Goal: Information Seeking & Learning: Compare options

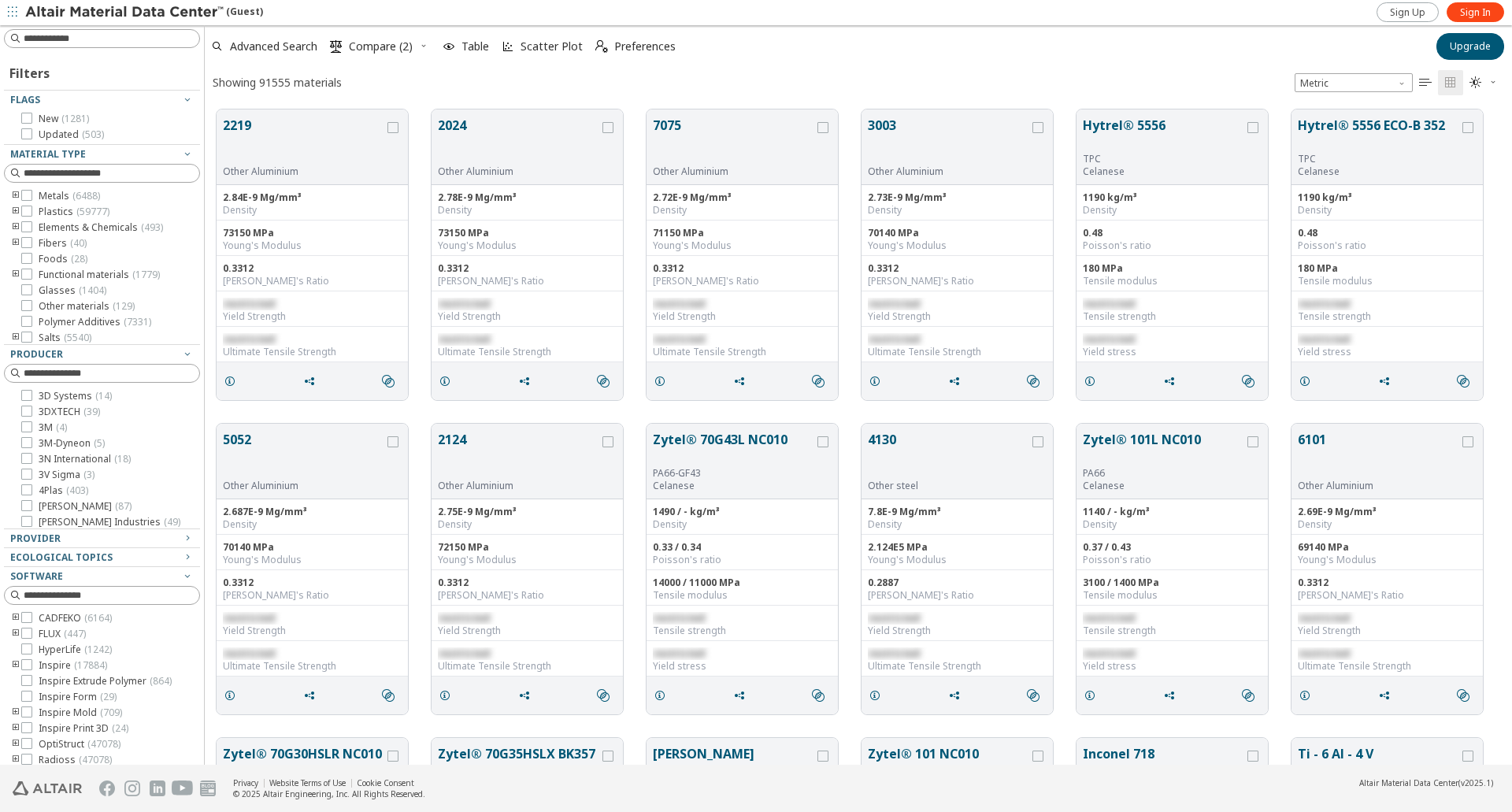
scroll to position [655, 1295]
click at [1266, 50] on div "Advanced Search  Compare (2) Table Scatter Plot  Preferences" at bounding box center [815, 46] width 1221 height 34
click at [23, 210] on icon at bounding box center [26, 211] width 11 height 11
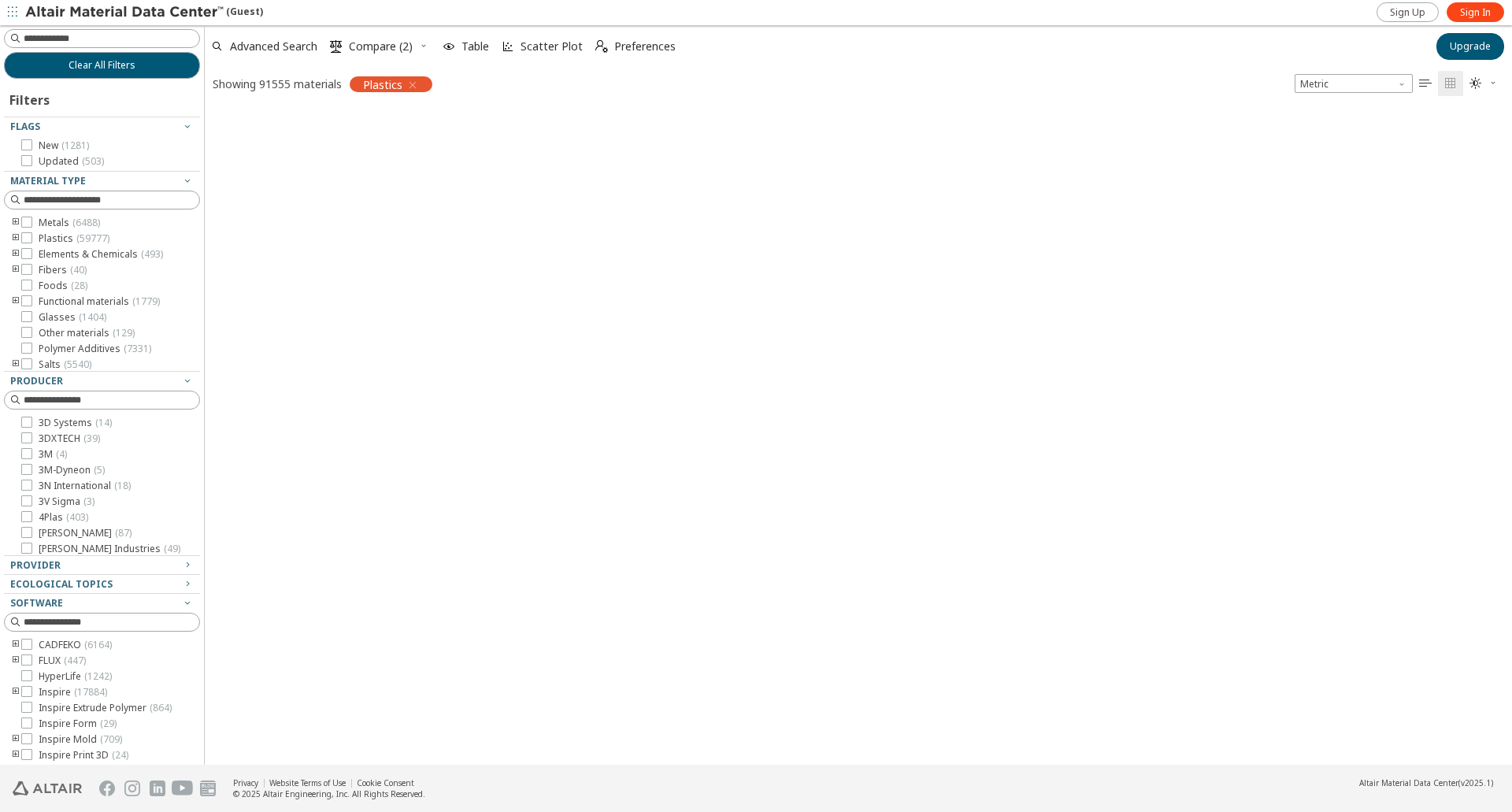
scroll to position [653, 1295]
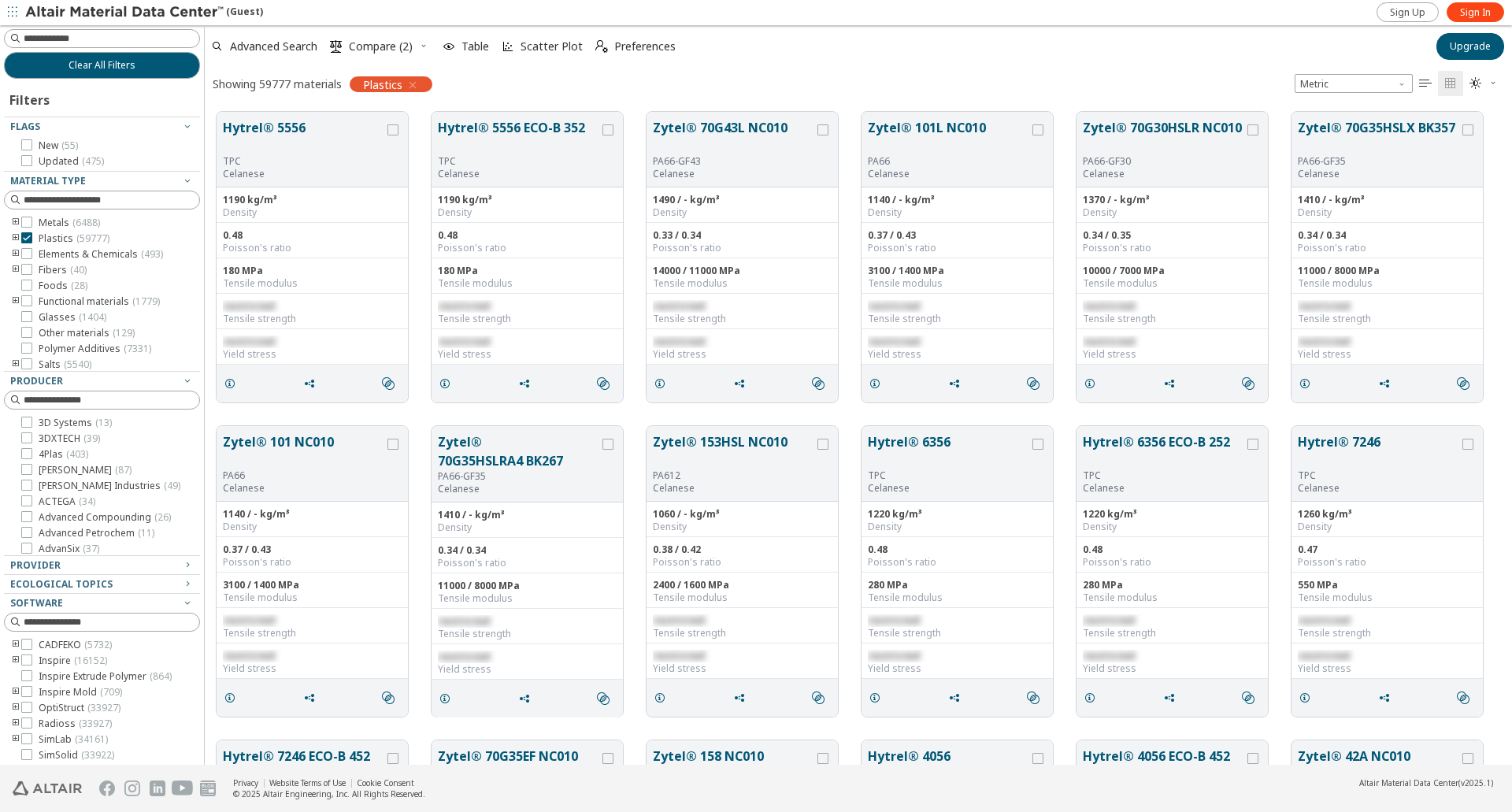
click at [15, 236] on icon "toogle group" at bounding box center [15, 238] width 11 height 13
click at [39, 255] on icon "toogle group" at bounding box center [39, 254] width 11 height 13
click at [72, 264] on icon at bounding box center [74, 269] width 11 height 11
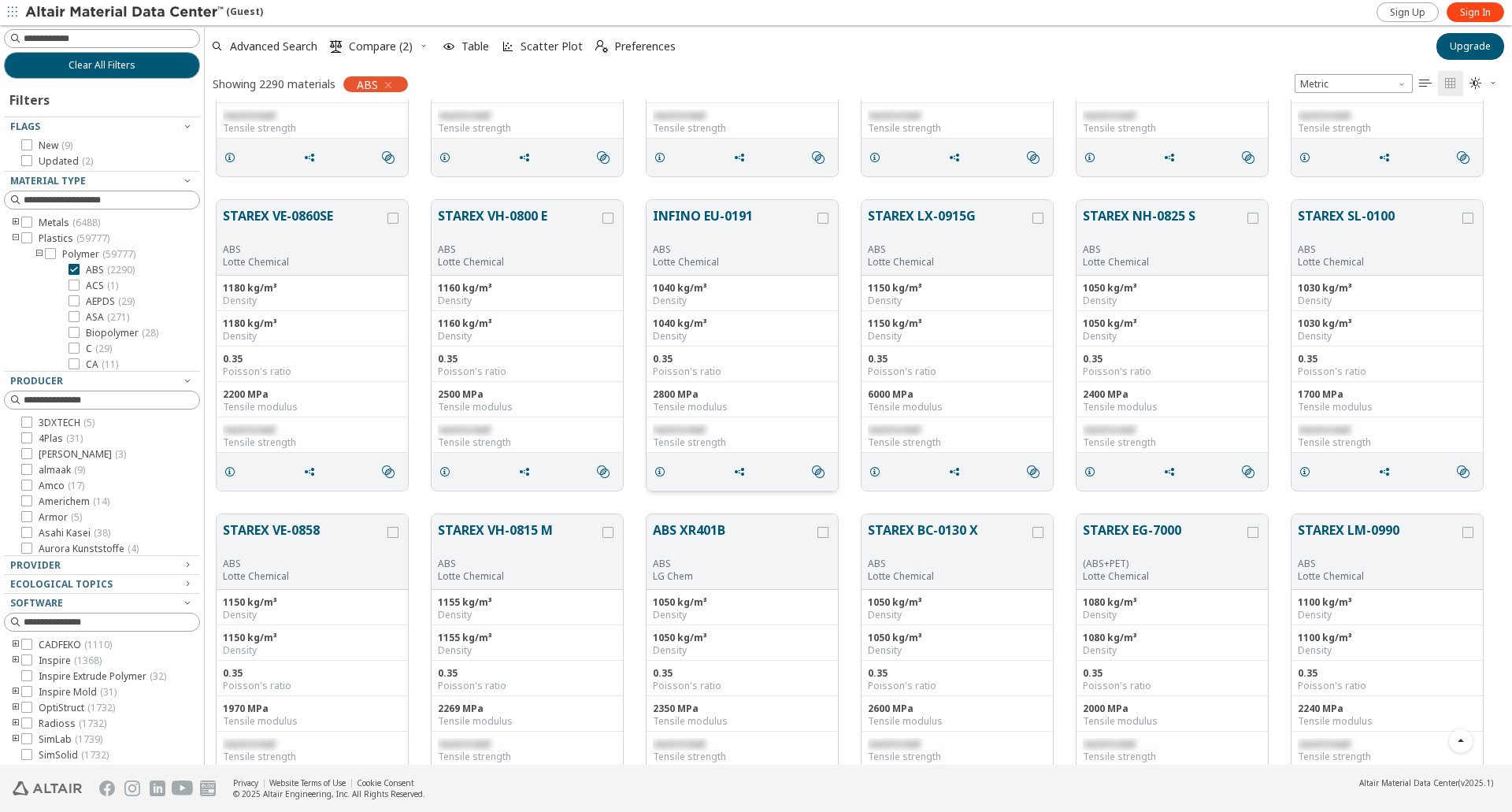
scroll to position [630, 0]
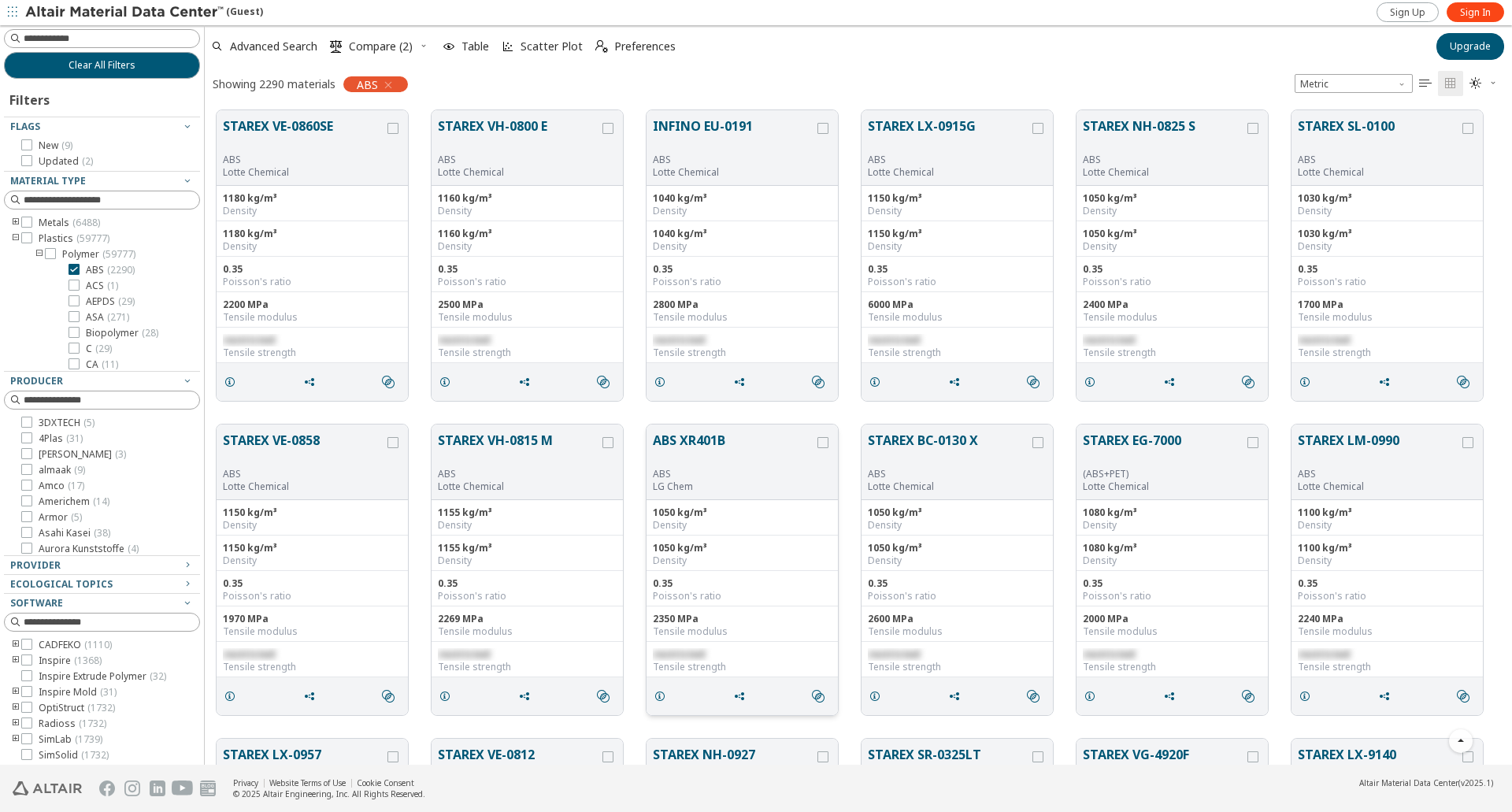
click at [694, 440] on button "ABS XR401B" at bounding box center [733, 450] width 161 height 37
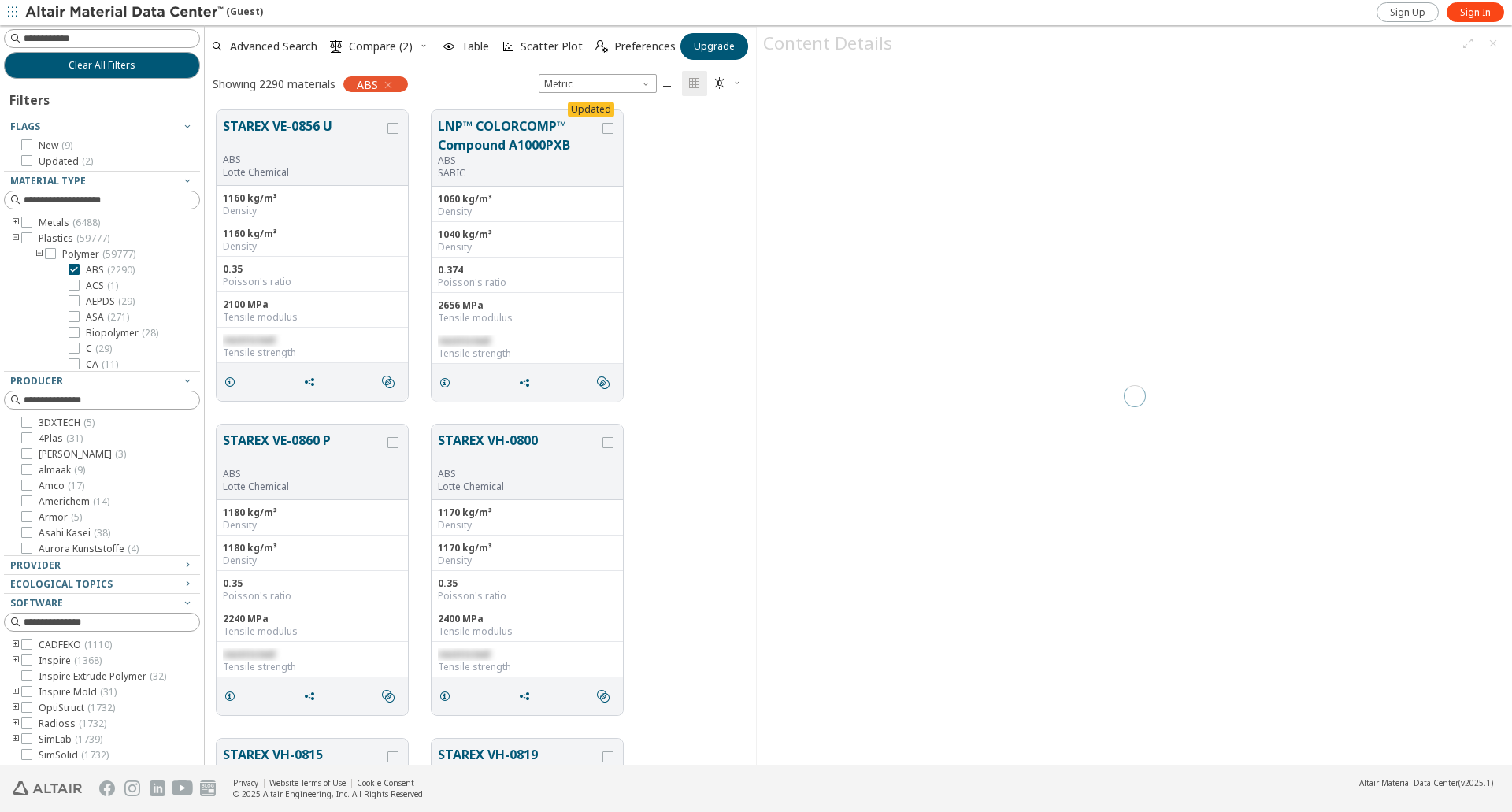
scroll to position [653, 539]
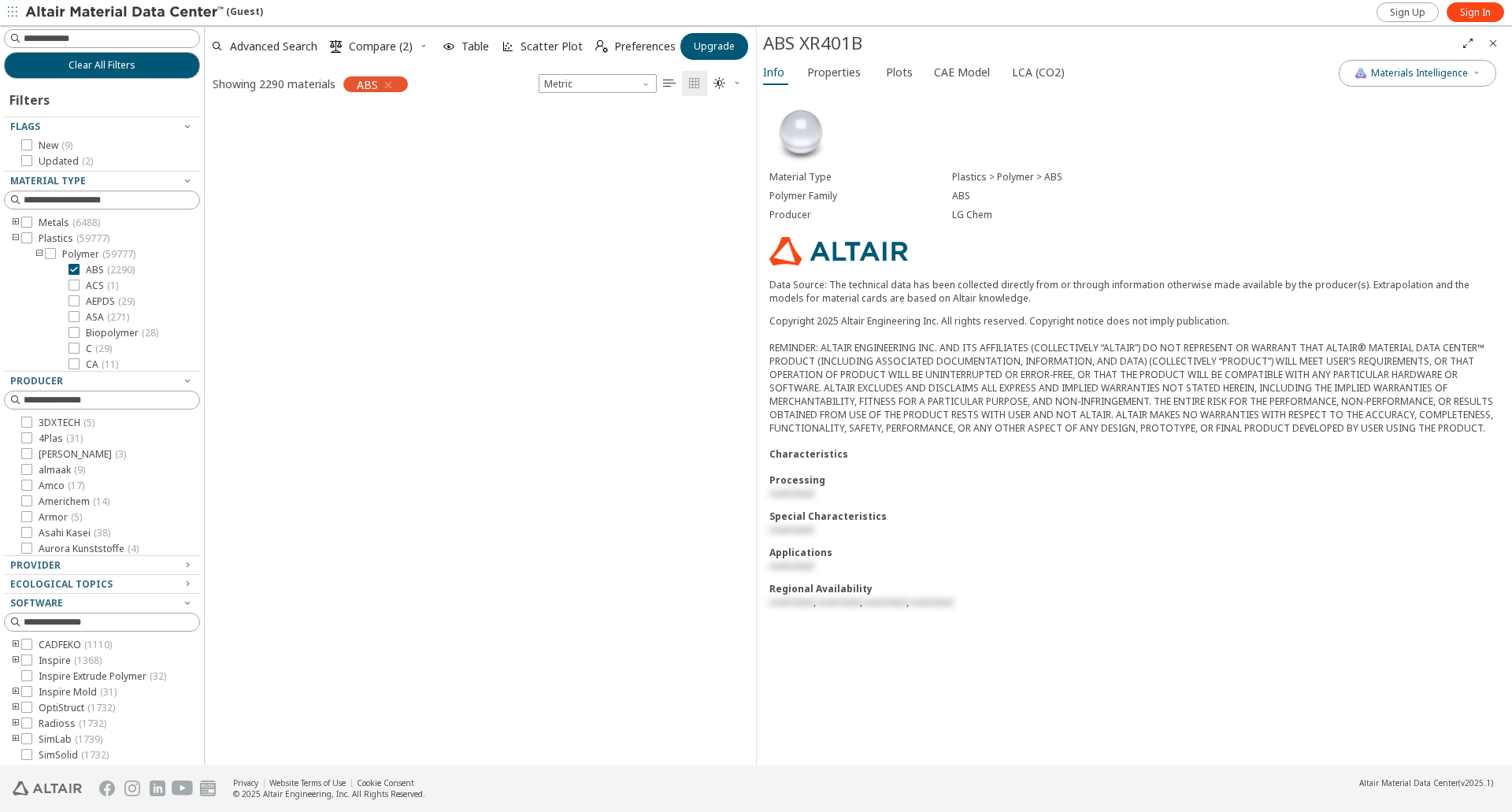
scroll to position [2797, 0]
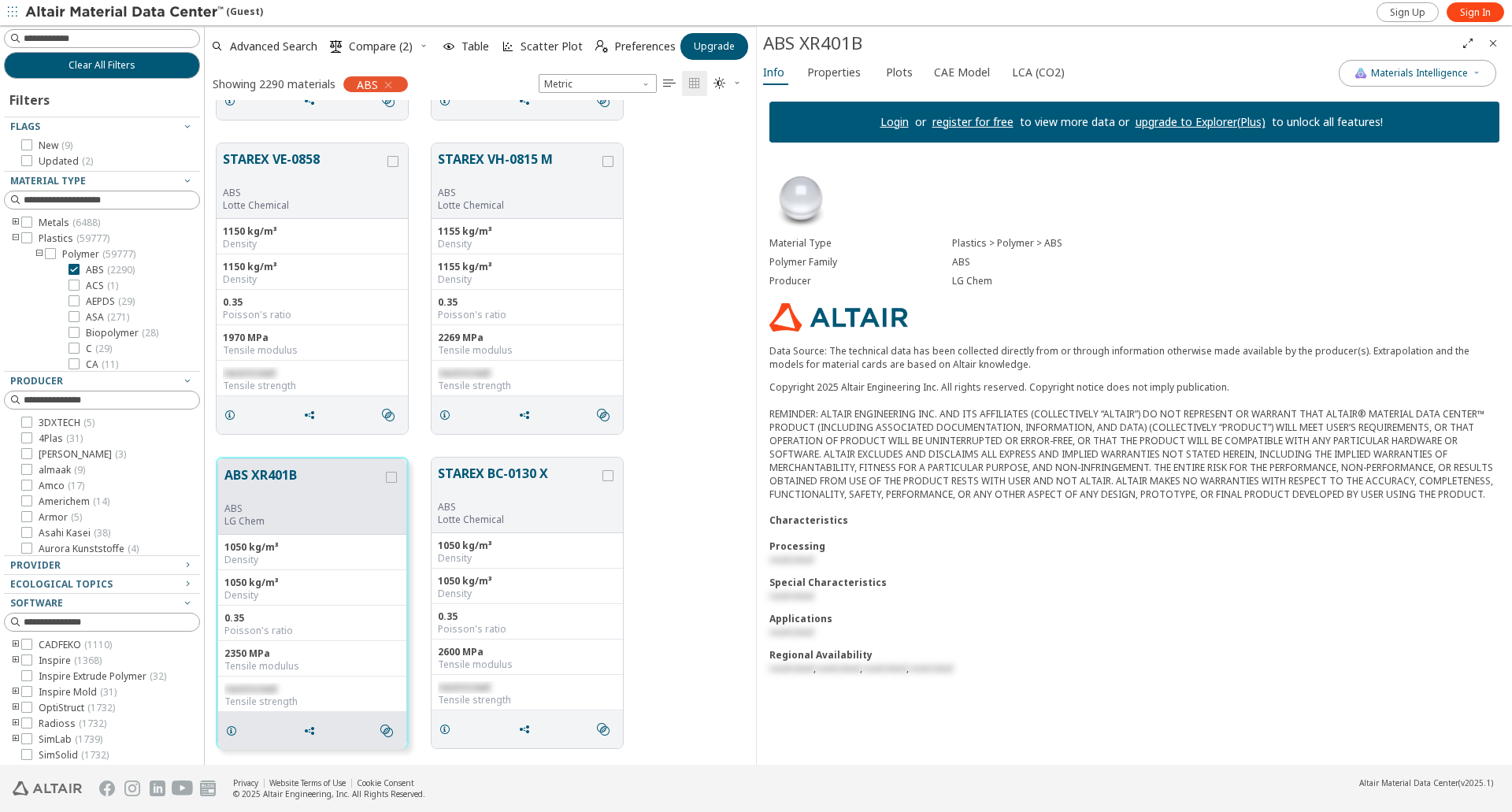
click at [1497, 45] on icon "Close" at bounding box center [1492, 43] width 13 height 13
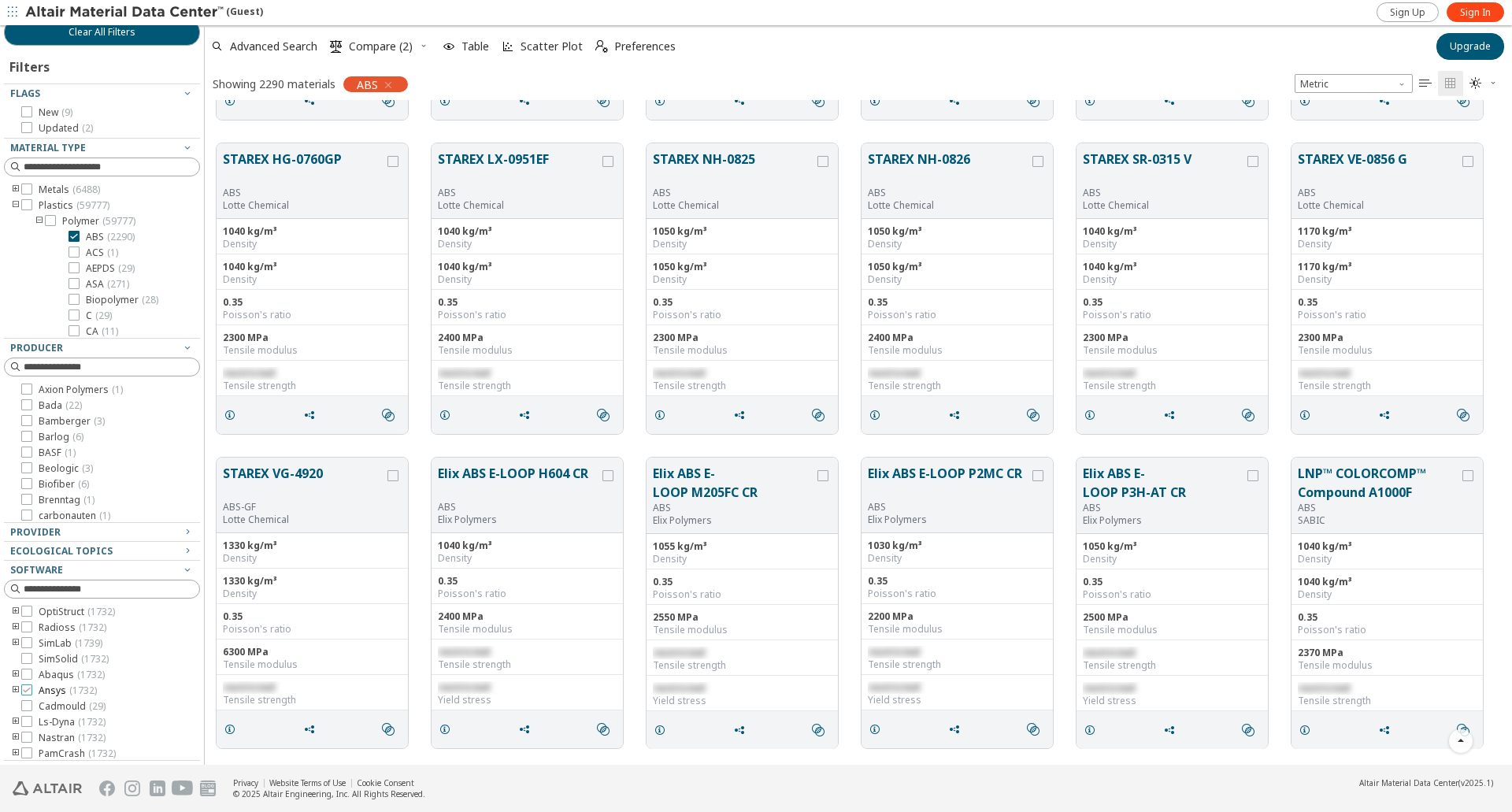
scroll to position [66, 0]
click at [16, 734] on icon "toogle group" at bounding box center [15, 734] width 11 height 13
click at [54, 732] on icon at bounding box center [50, 733] width 11 height 11
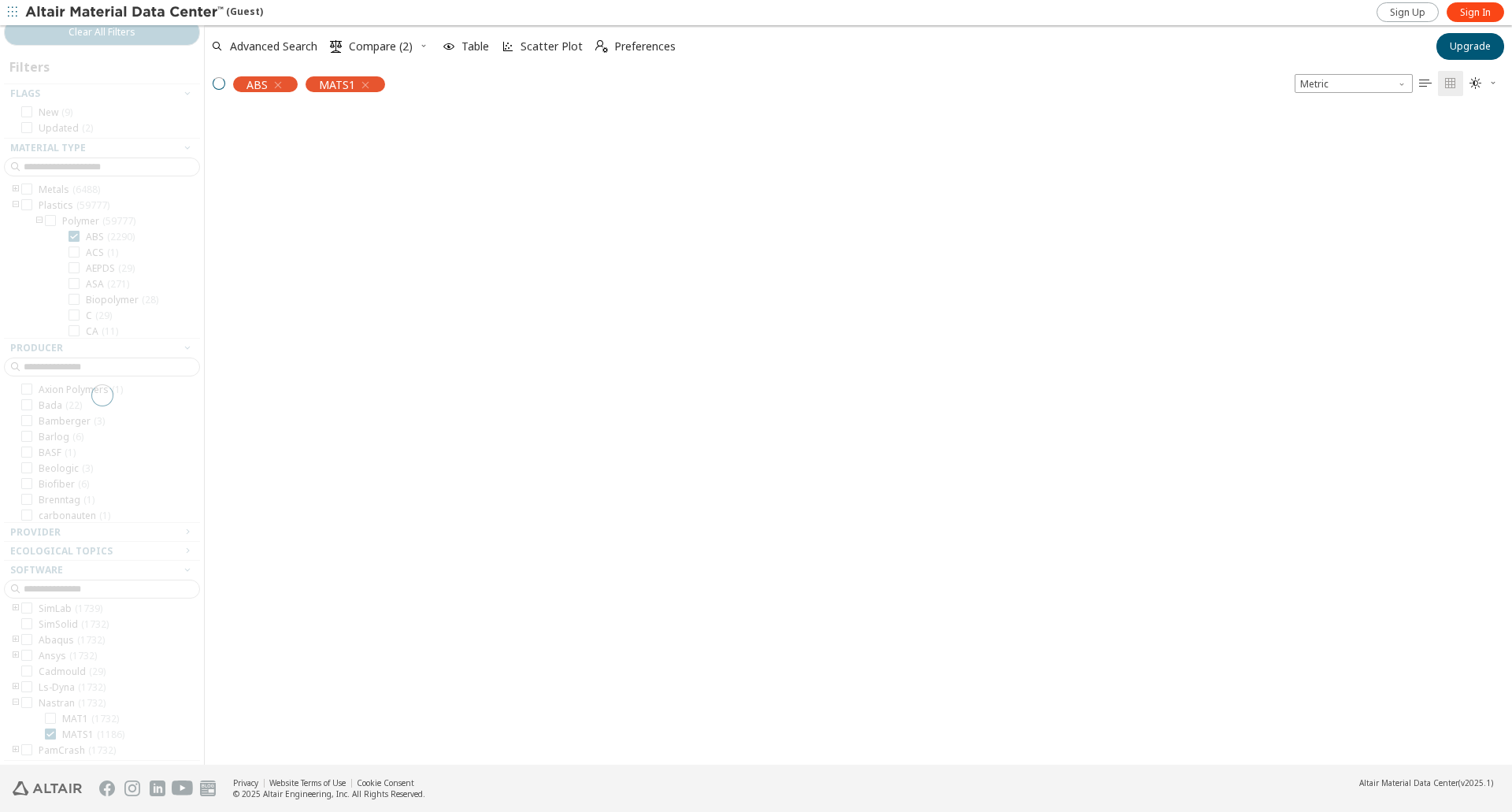
scroll to position [110, 0]
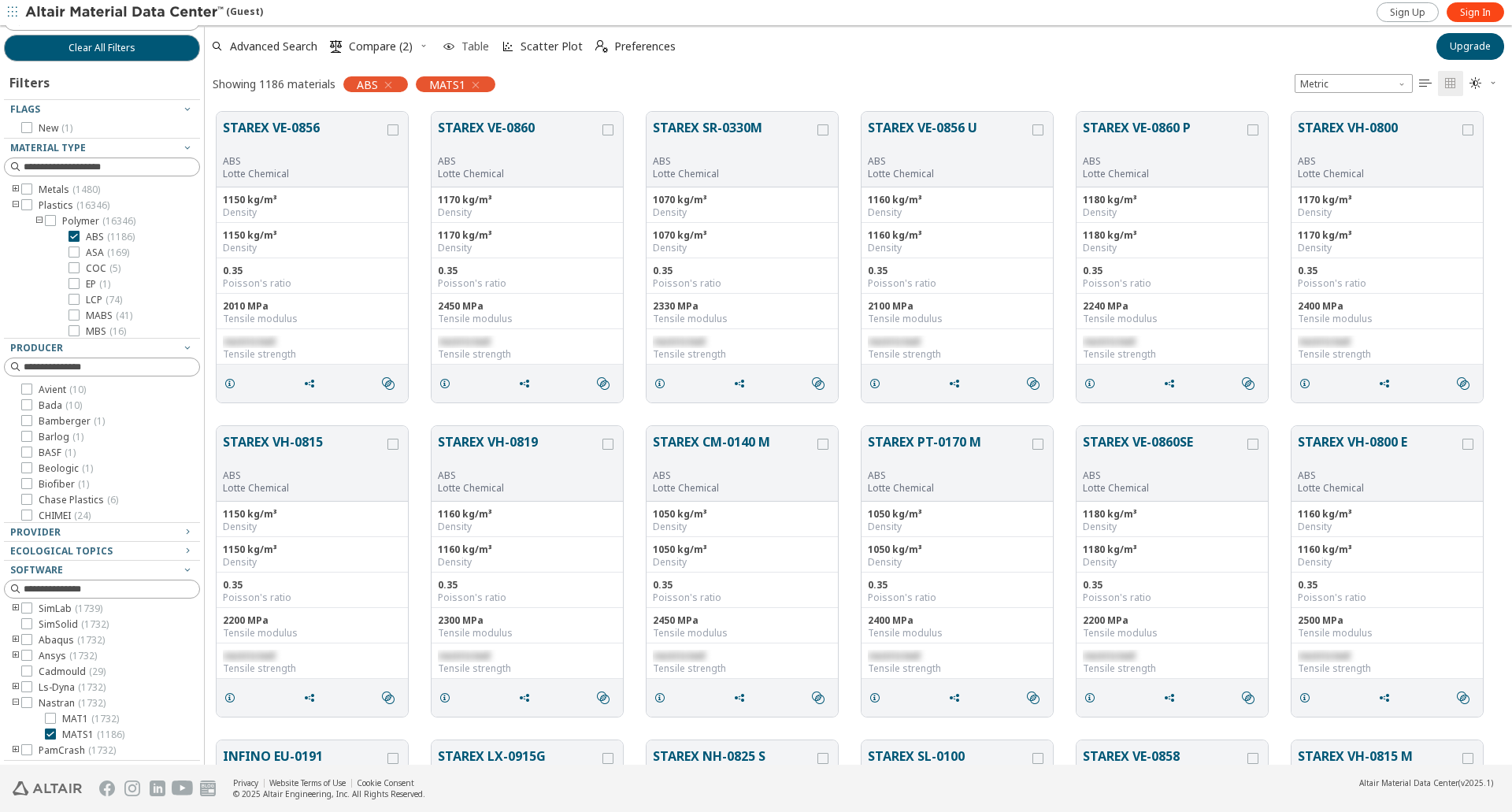
click at [467, 45] on span "Table" at bounding box center [475, 46] width 28 height 11
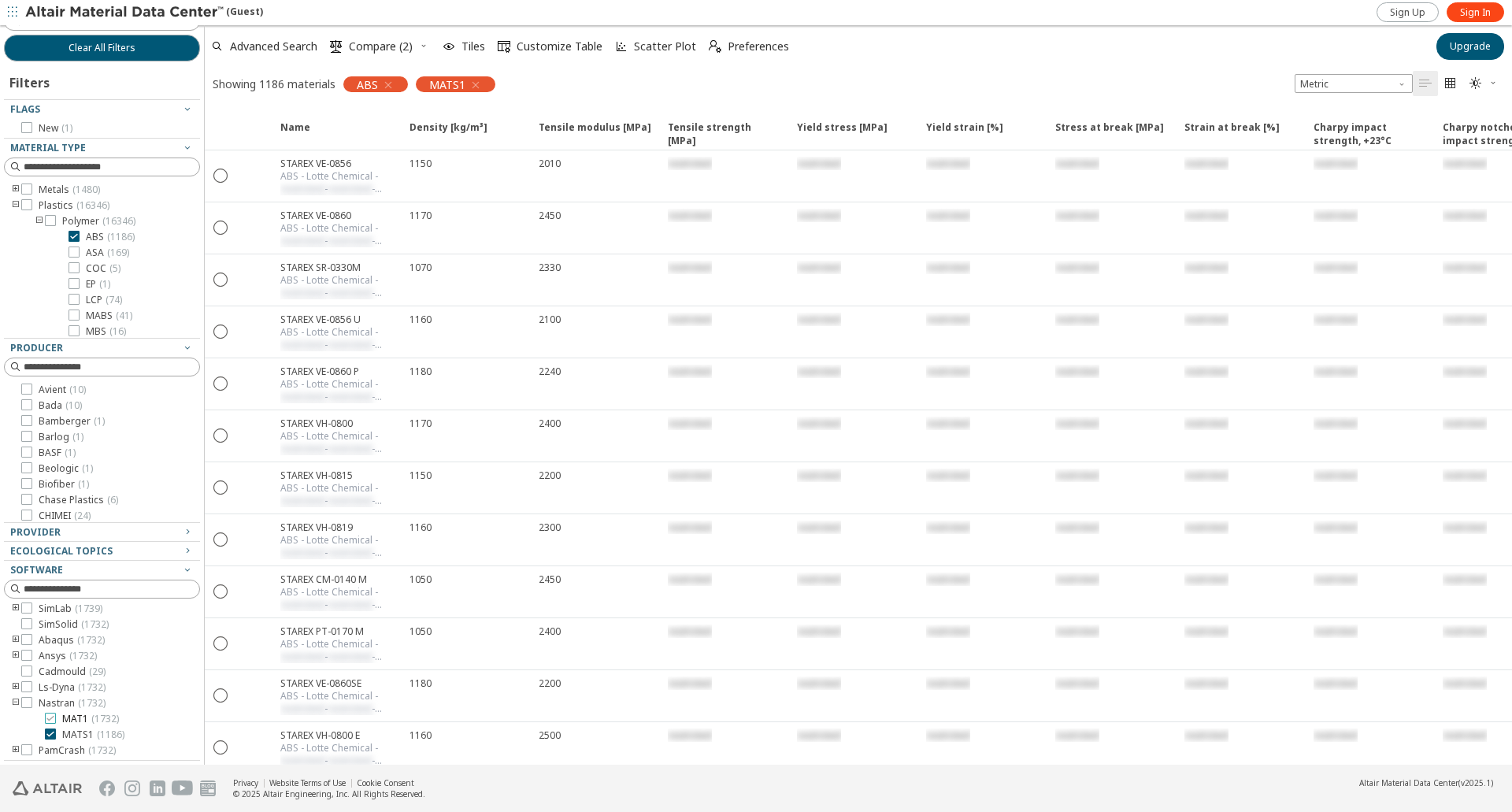
click at [53, 717] on icon at bounding box center [50, 718] width 11 height 11
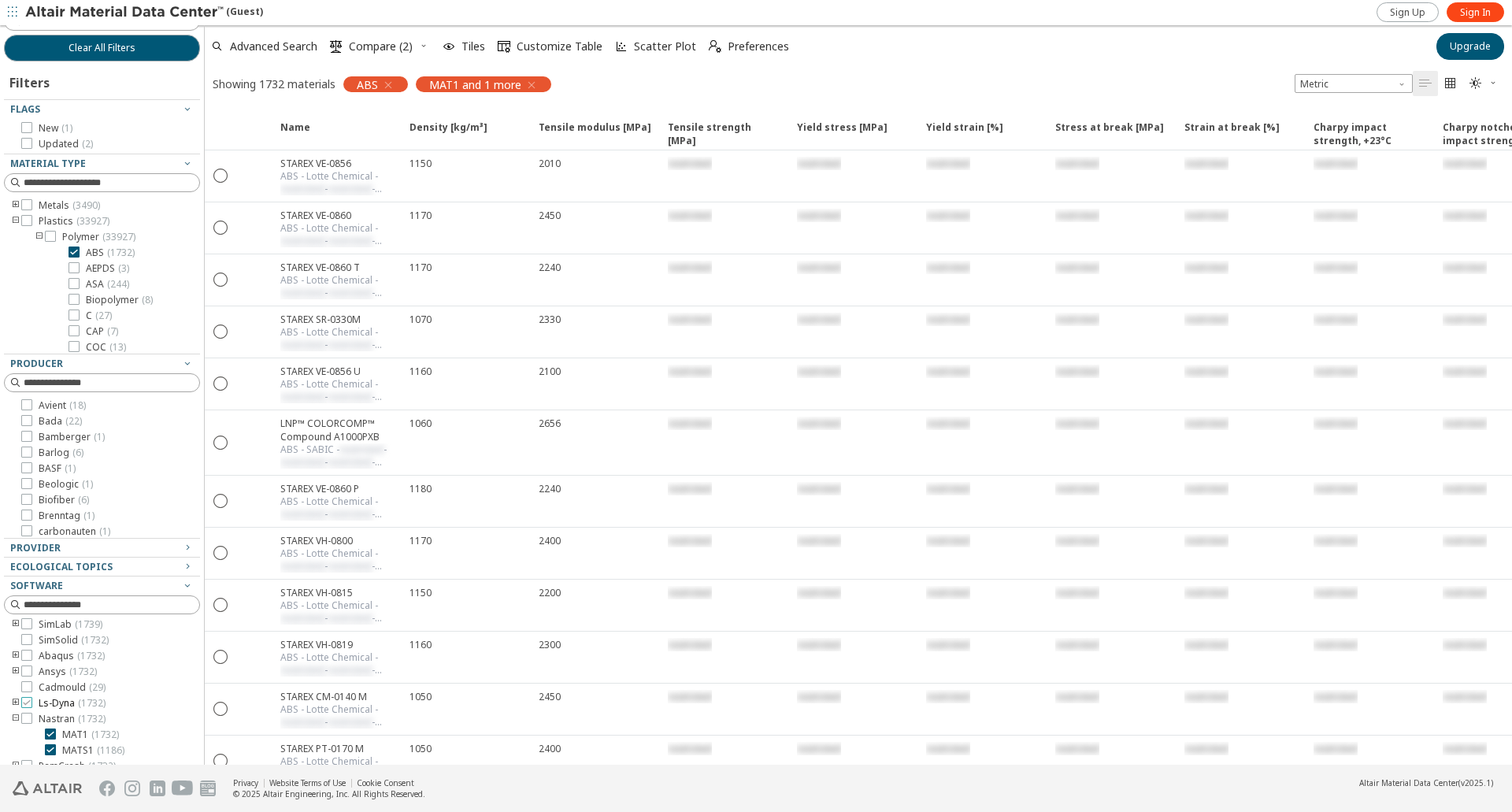
click at [28, 704] on icon at bounding box center [26, 702] width 11 height 11
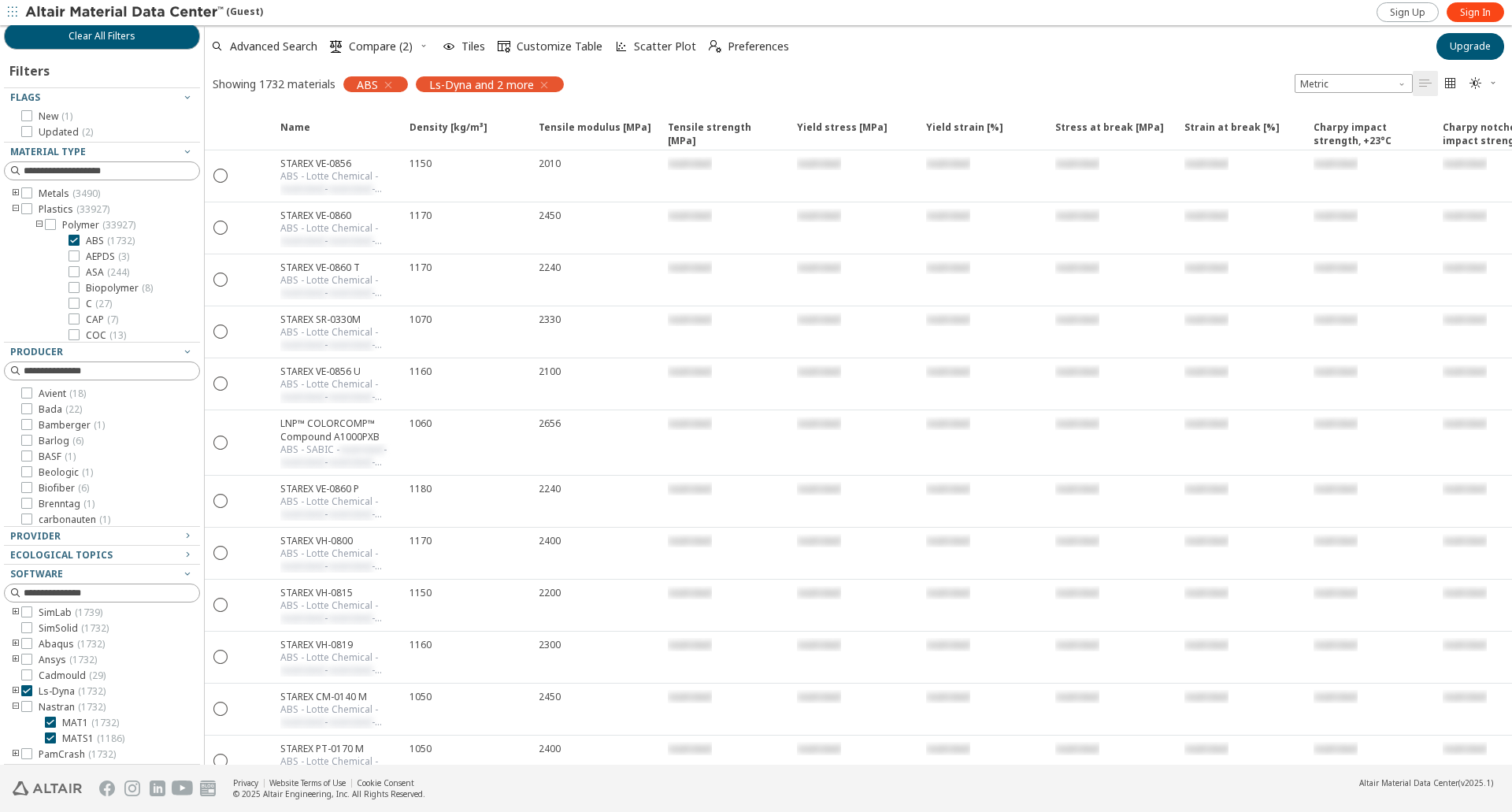
scroll to position [33, 0]
click at [49, 720] on icon at bounding box center [50, 718] width 11 height 11
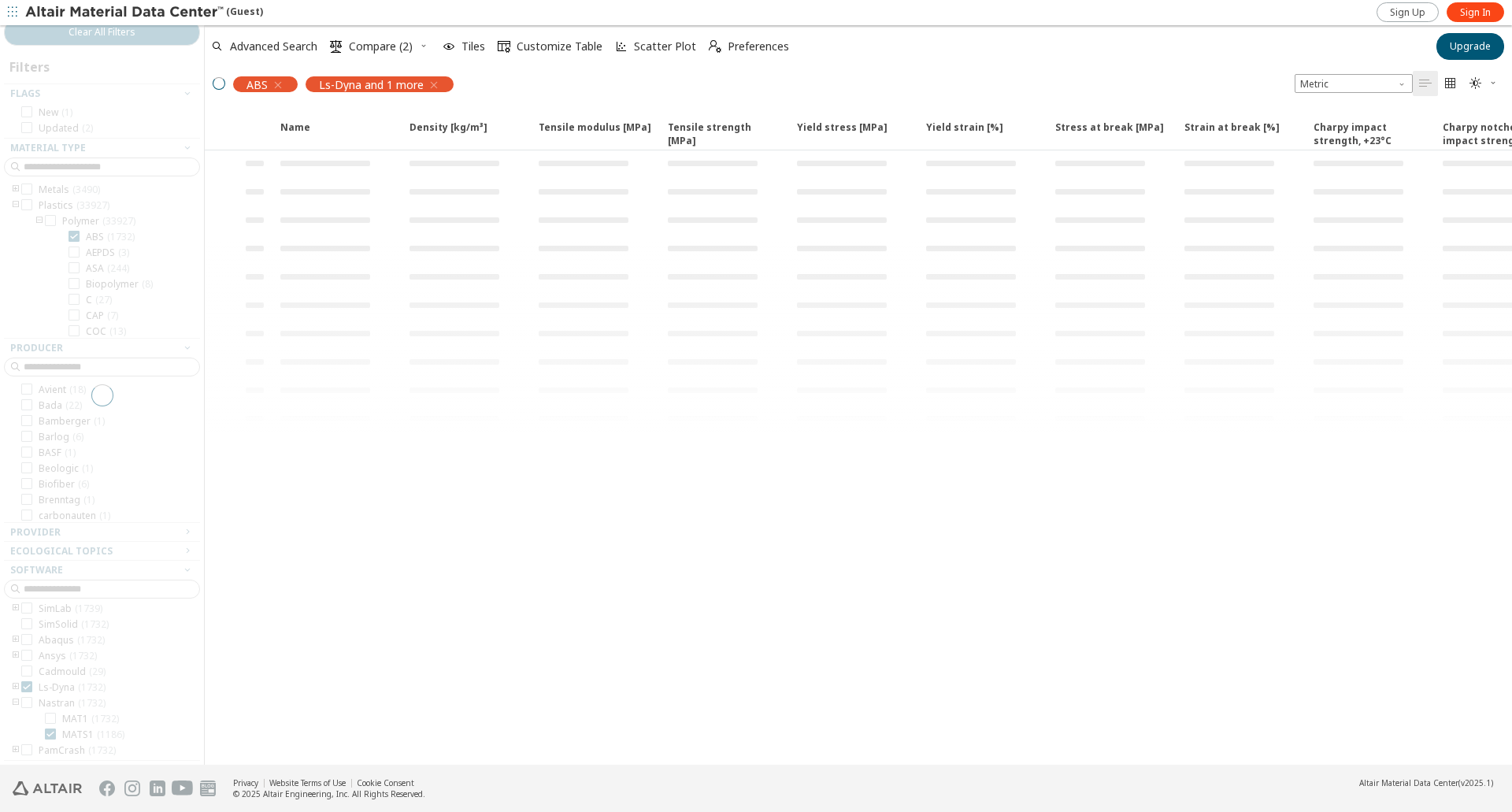
click at [50, 734] on div at bounding box center [101, 395] width 204 height 740
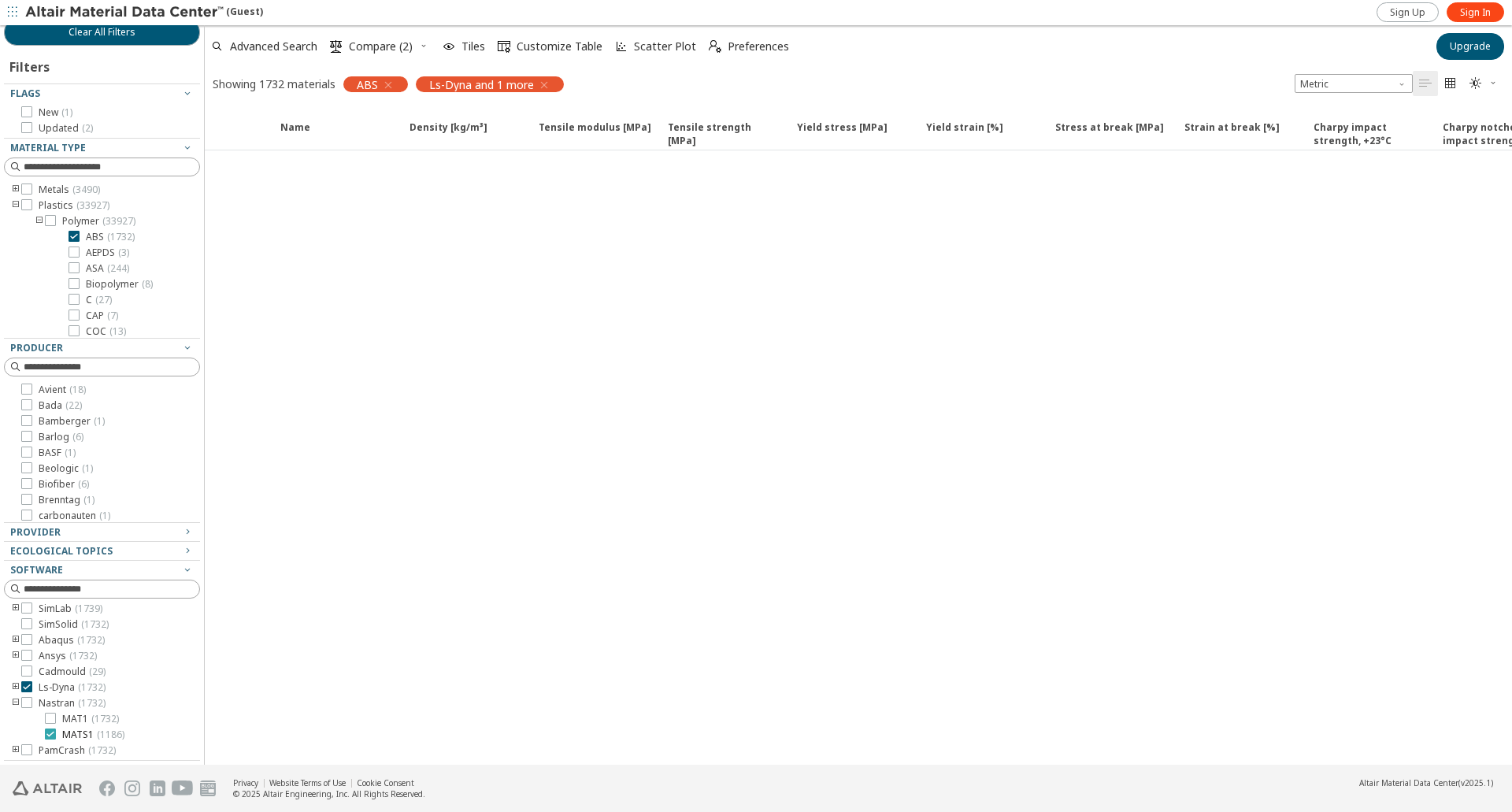
click at [50, 735] on icon at bounding box center [50, 733] width 11 height 11
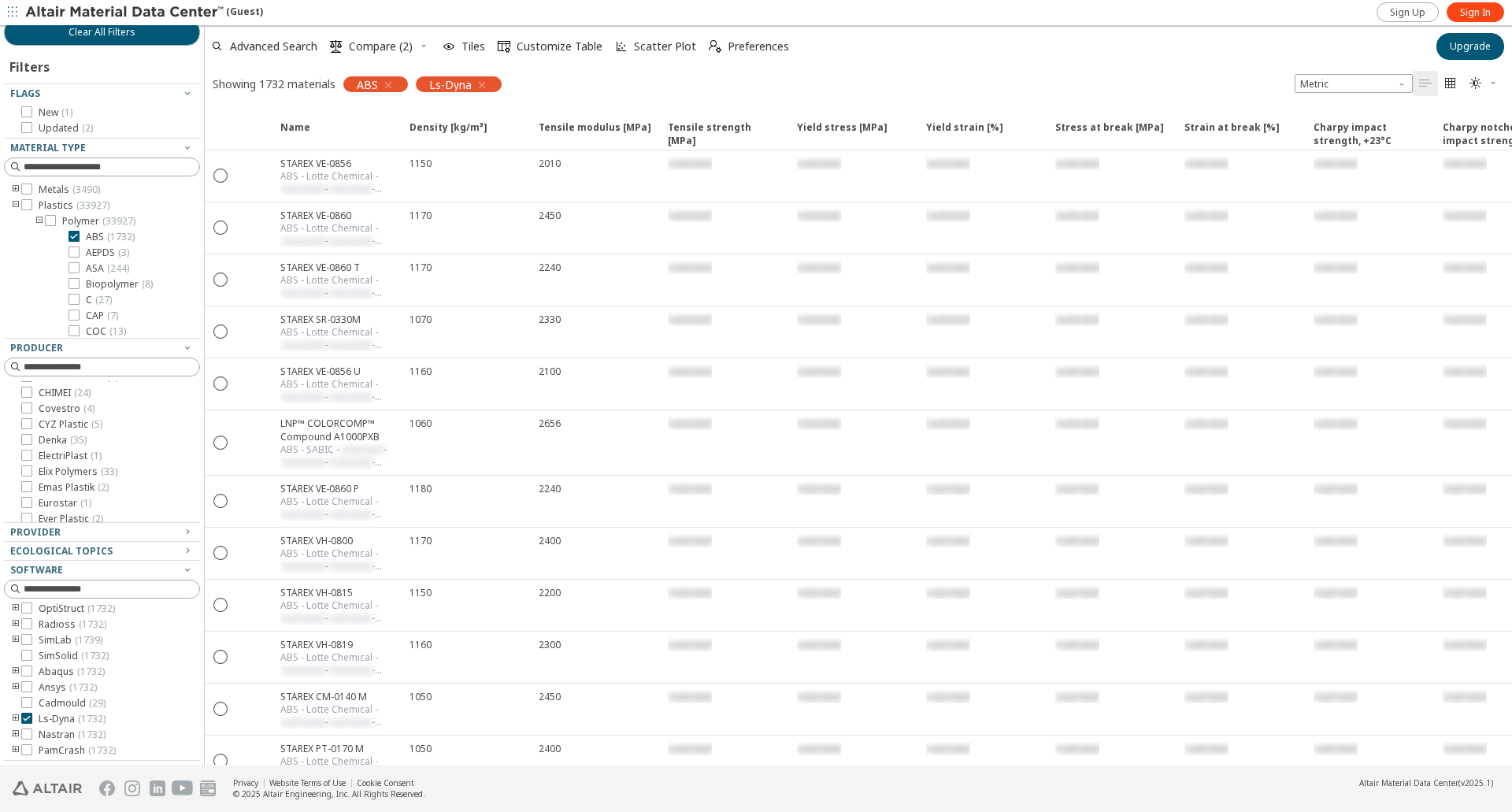
scroll to position [268, 0]
